Goal: Find specific page/section: Find specific page/section

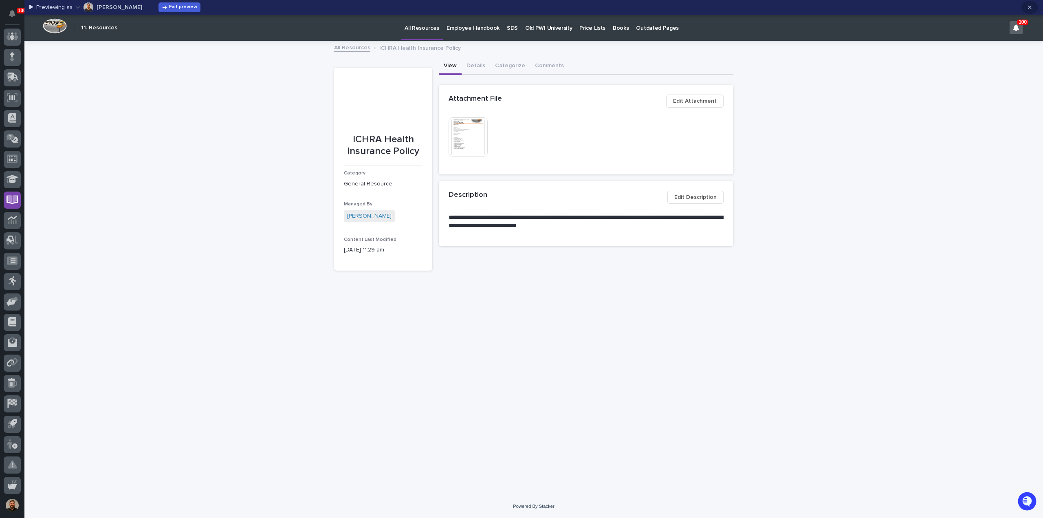
click at [1030, 9] on icon "button" at bounding box center [1029, 7] width 4 height 6
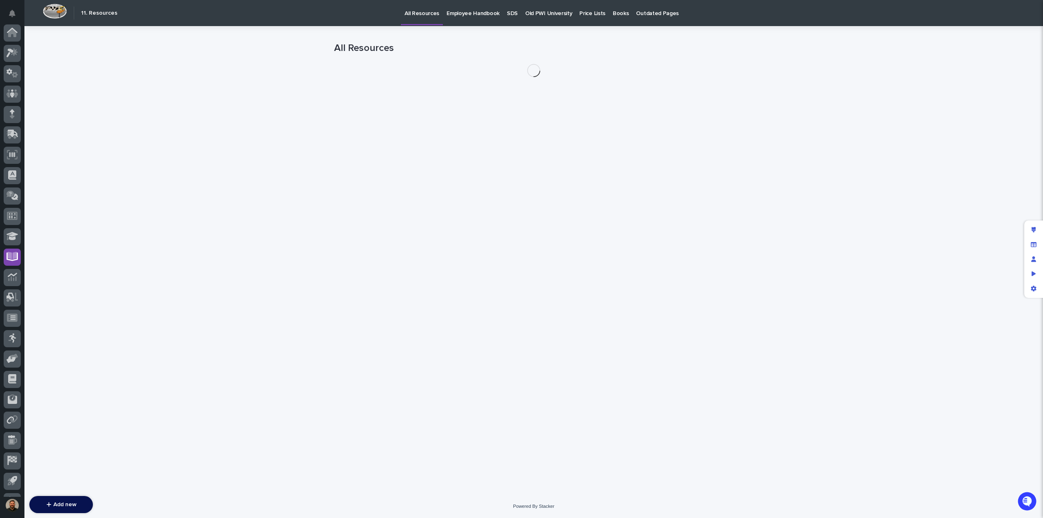
scroll to position [57, 0]
